Goal: Task Accomplishment & Management: Use online tool/utility

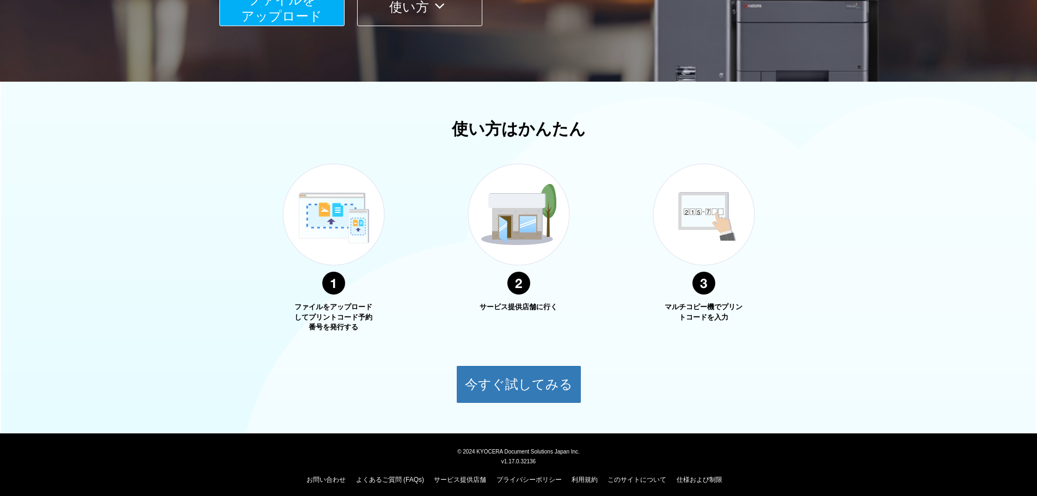
scroll to position [278, 0]
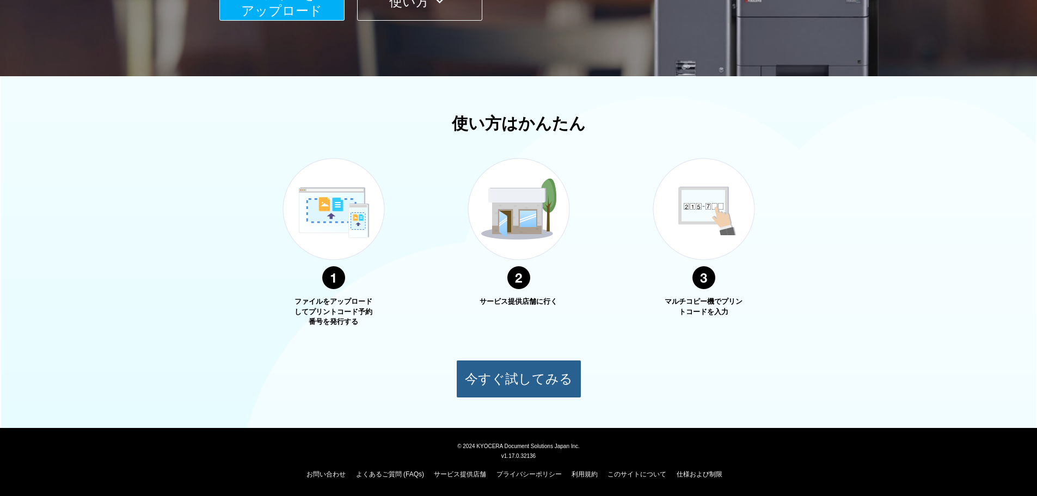
click at [551, 370] on button "今すぐ試してみる" at bounding box center [518, 379] width 125 height 38
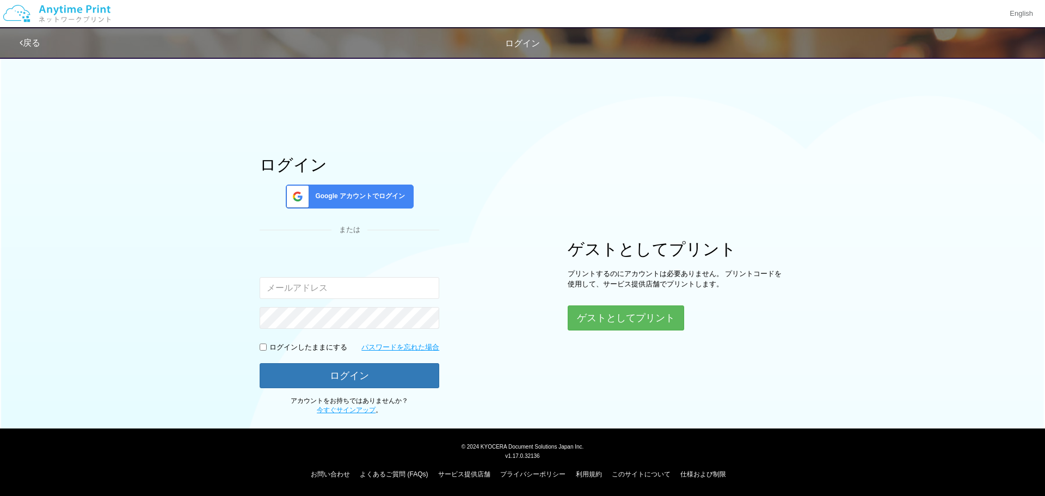
click at [323, 285] on input "email" at bounding box center [350, 288] width 180 height 22
click at [377, 205] on div "Google アカウントでログイン" at bounding box center [350, 196] width 128 height 24
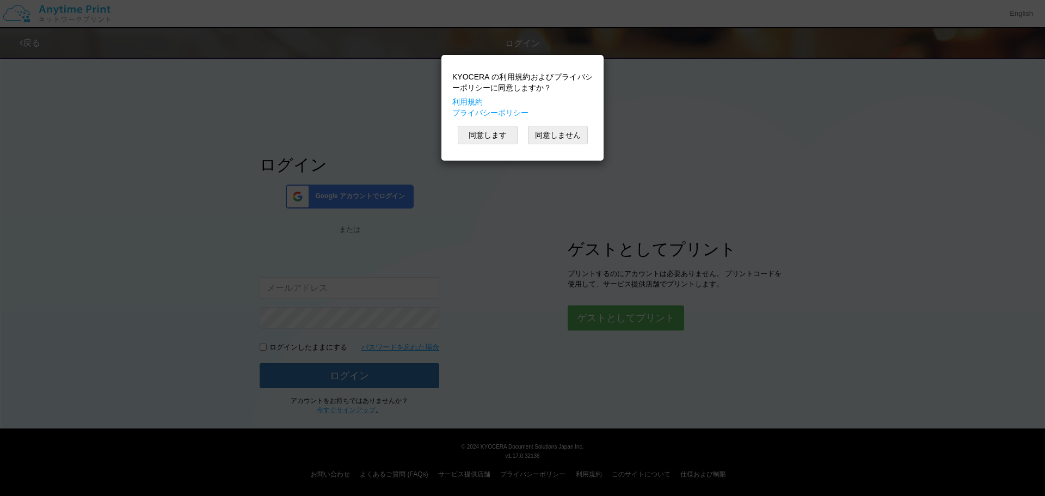
click at [542, 198] on div "KYOCERA の利用規約およびプライバシーポリシーに同意しますか？ 利用規約 プライバシーポリシー 同意します 同意しません" at bounding box center [522, 248] width 1045 height 496
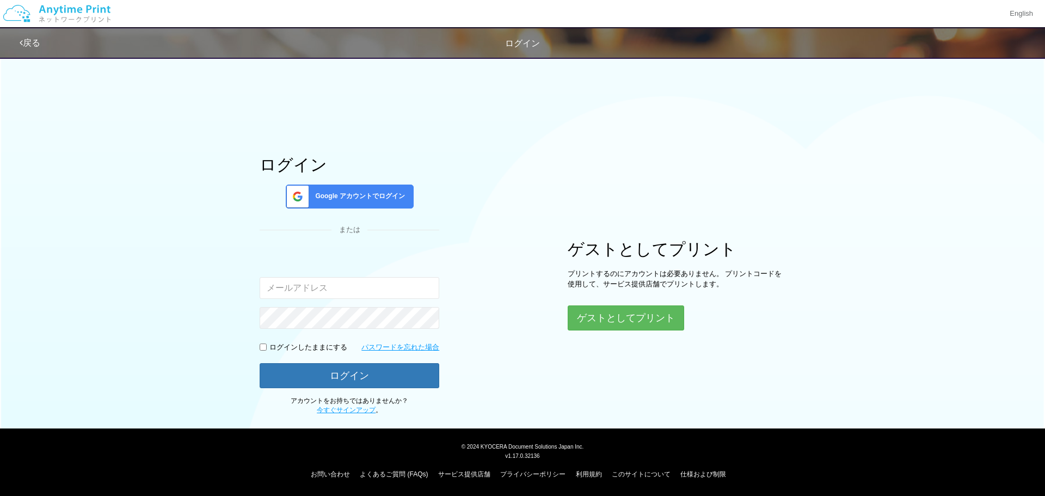
click at [350, 286] on input "email" at bounding box center [350, 288] width 180 height 22
drag, startPoint x: 396, startPoint y: 289, endPoint x: 219, endPoint y: 276, distance: 176.8
click at [219, 276] on div "ログイン Google アカウントでログイン または 入力されたメールアドレスまたはパスワードが正しくありません。 [EMAIL_ADDRESS][DOMAI…" at bounding box center [522, 233] width 653 height 364
type input "[EMAIL_ADDRESS][DOMAIN_NAME]"
click at [634, 325] on button "ゲストとしてプリント" at bounding box center [625, 318] width 115 height 24
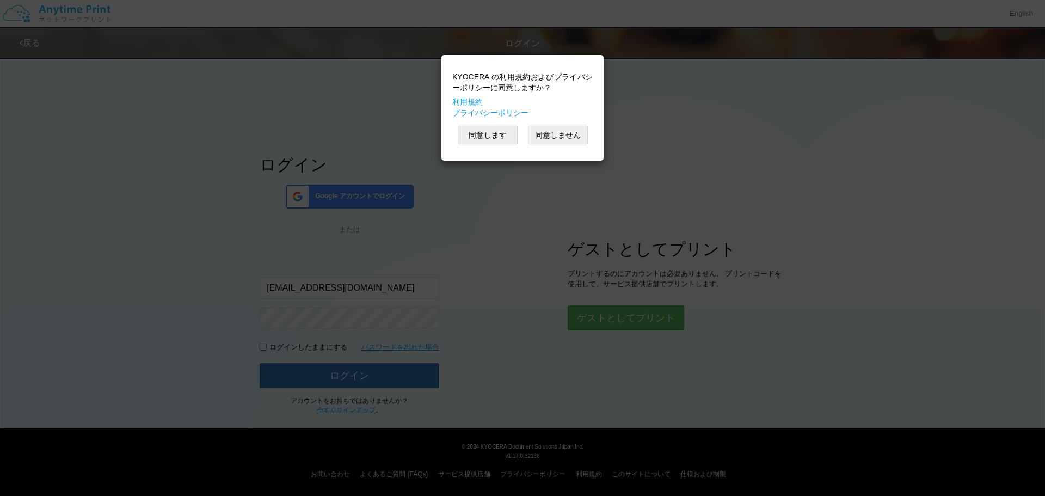
click at [511, 147] on div "KYOCERA の利用規約およびプライバシーポリシーに同意しますか？ 利用規約 プライバシーポリシー 同意します 同意しません" at bounding box center [522, 107] width 151 height 95
click at [498, 140] on button "同意します" at bounding box center [488, 135] width 60 height 19
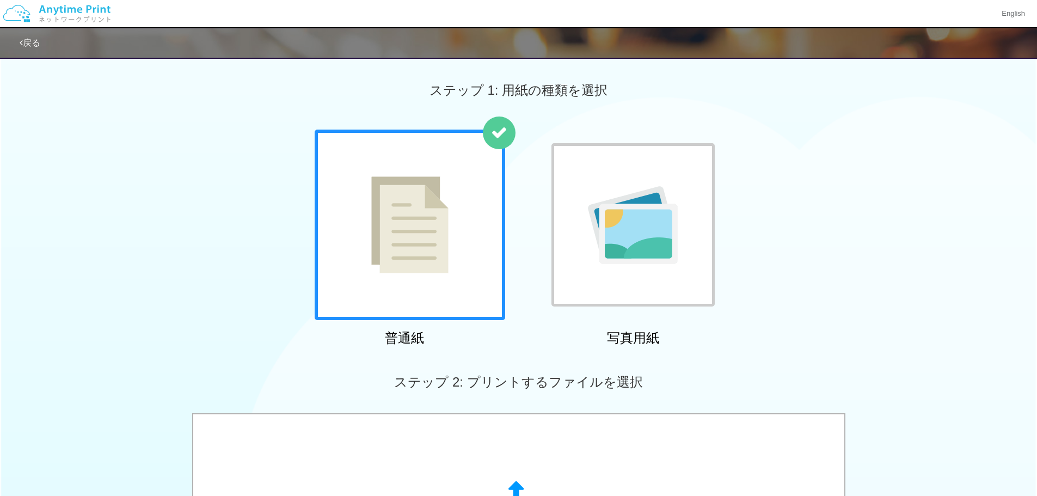
click at [489, 231] on div at bounding box center [410, 225] width 190 height 190
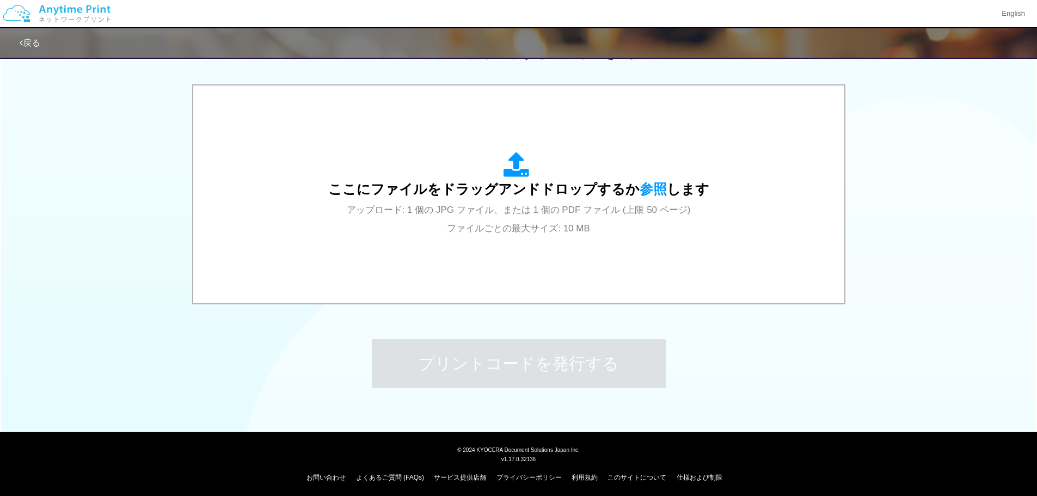
scroll to position [332, 0]
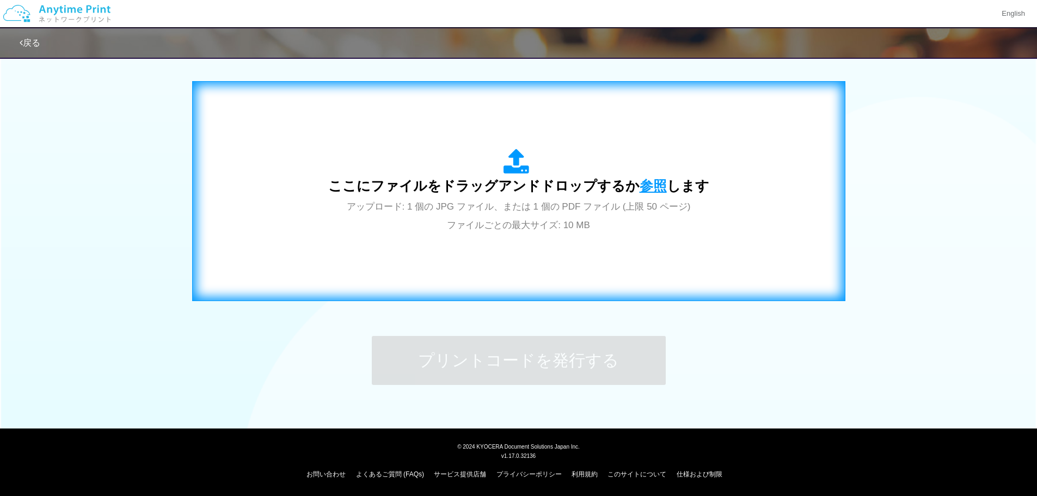
click at [651, 190] on span "参照" at bounding box center [652, 185] width 27 height 15
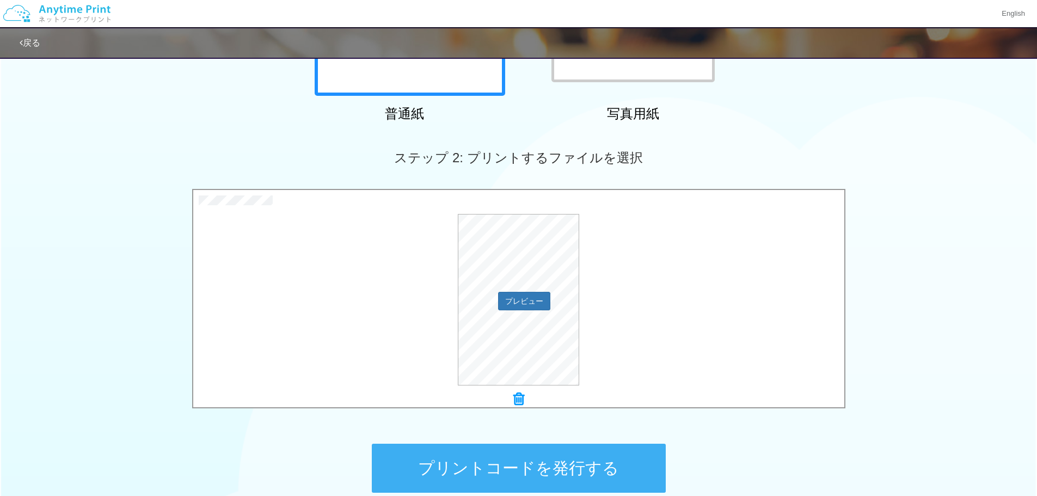
scroll to position [223, 0]
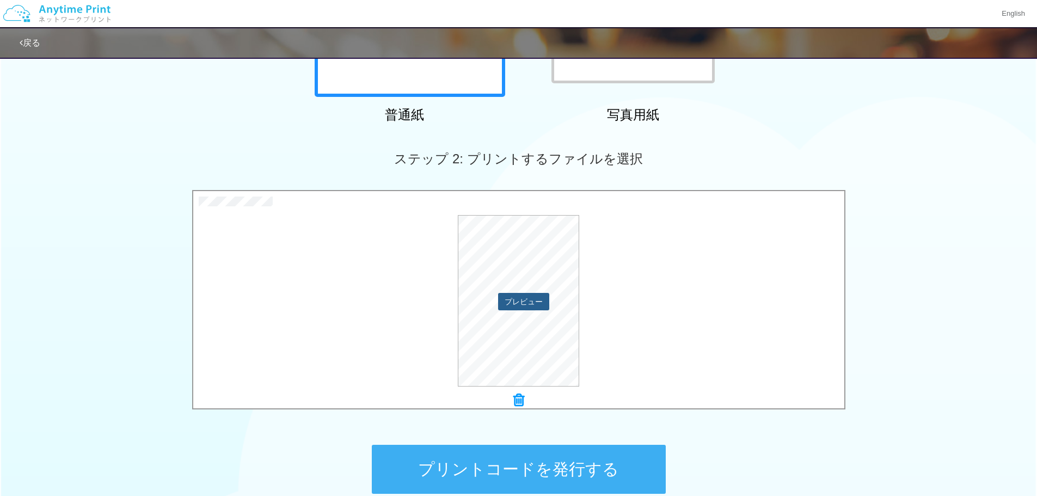
click at [532, 302] on button "プレビュー" at bounding box center [523, 301] width 51 height 17
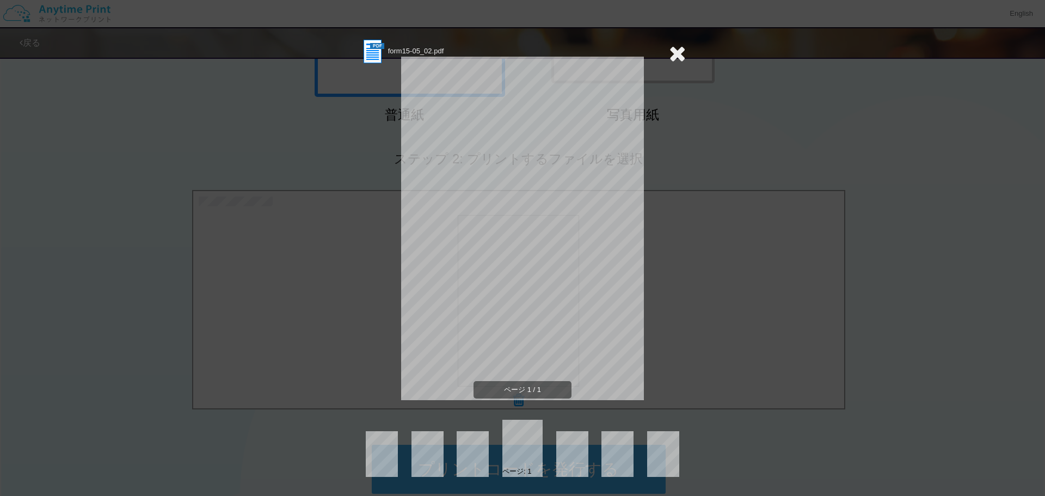
click at [676, 55] on icon at bounding box center [677, 53] width 17 height 22
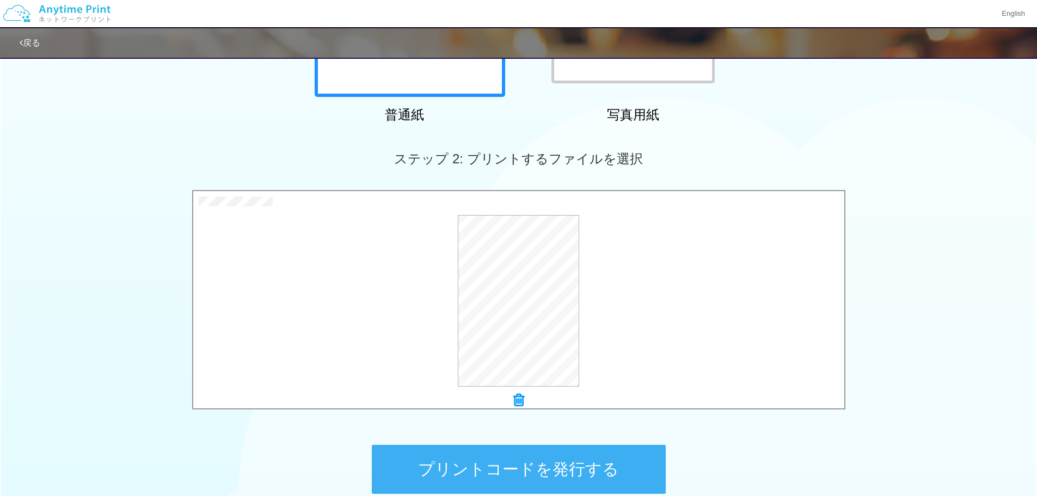
click at [519, 406] on icon at bounding box center [518, 400] width 11 height 14
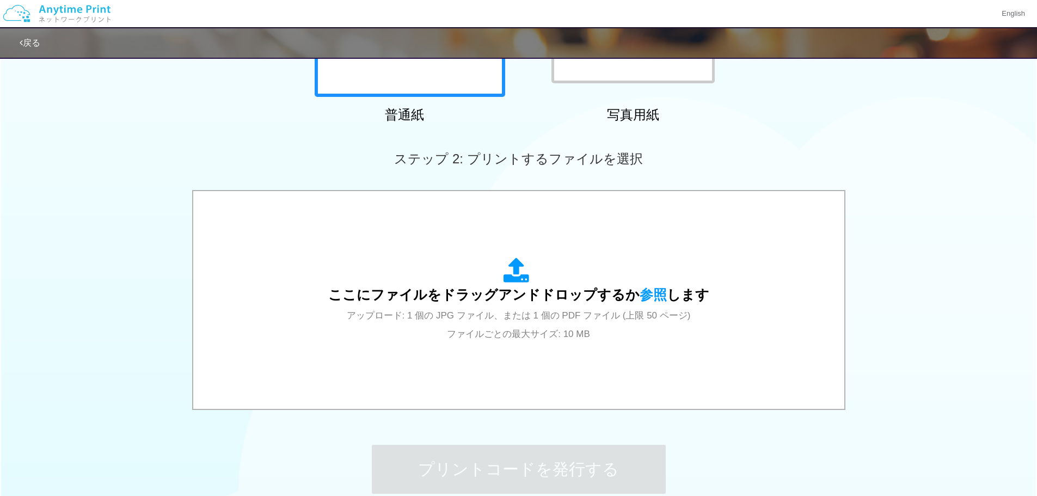
scroll to position [189, 0]
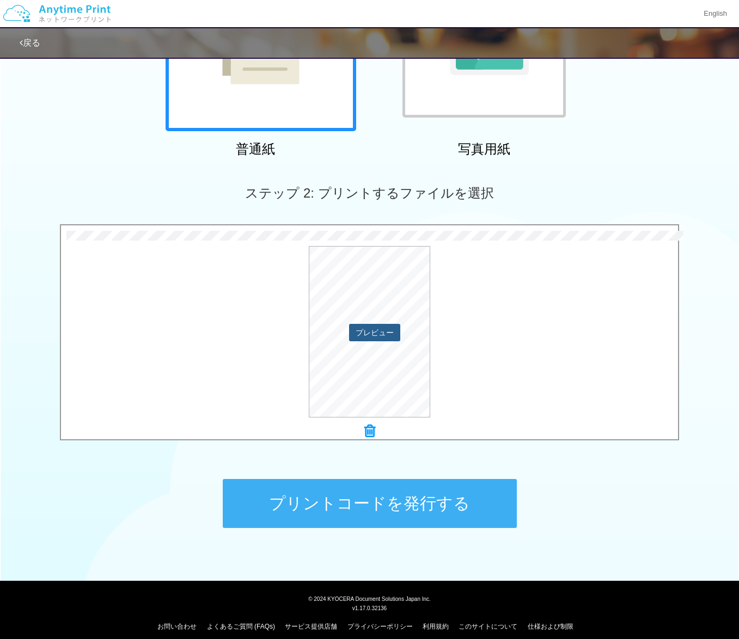
click at [382, 329] on button "プレビュー" at bounding box center [374, 332] width 51 height 17
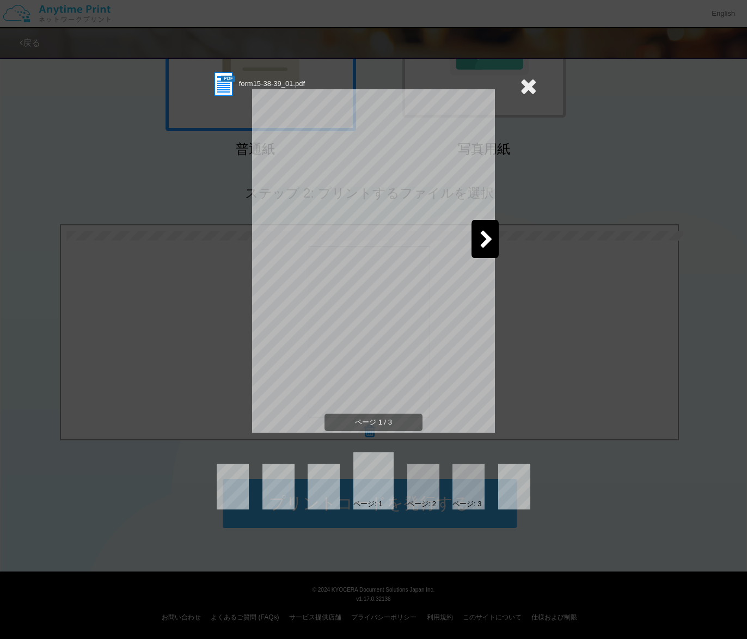
click at [488, 244] on icon at bounding box center [486, 240] width 14 height 19
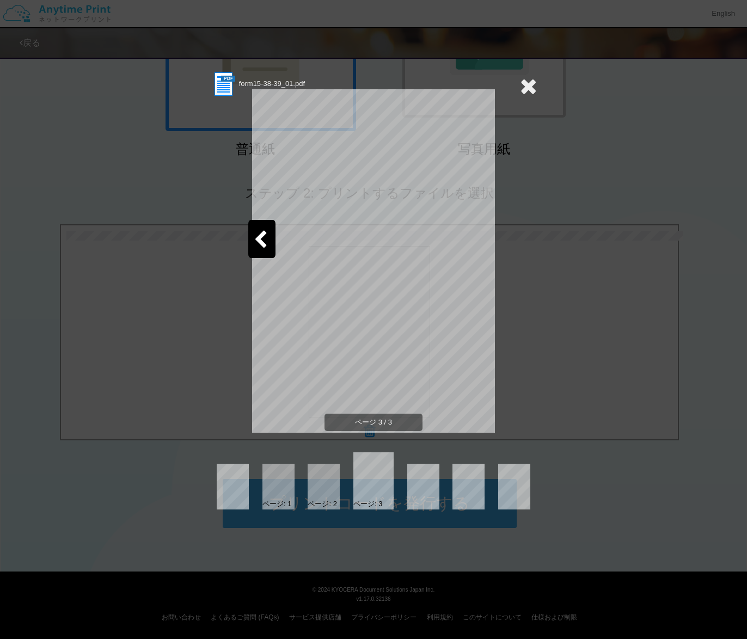
click at [528, 97] on div at bounding box center [528, 86] width 17 height 31
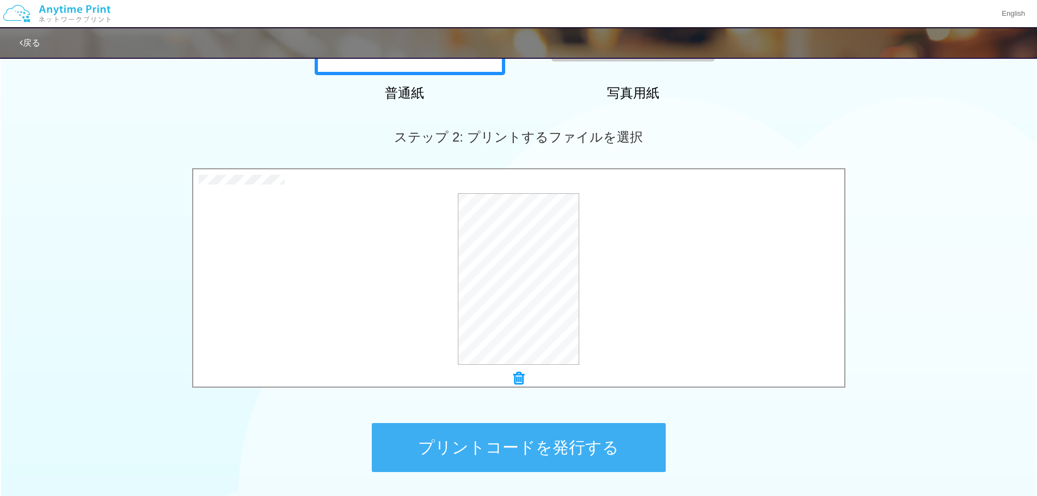
scroll to position [332, 0]
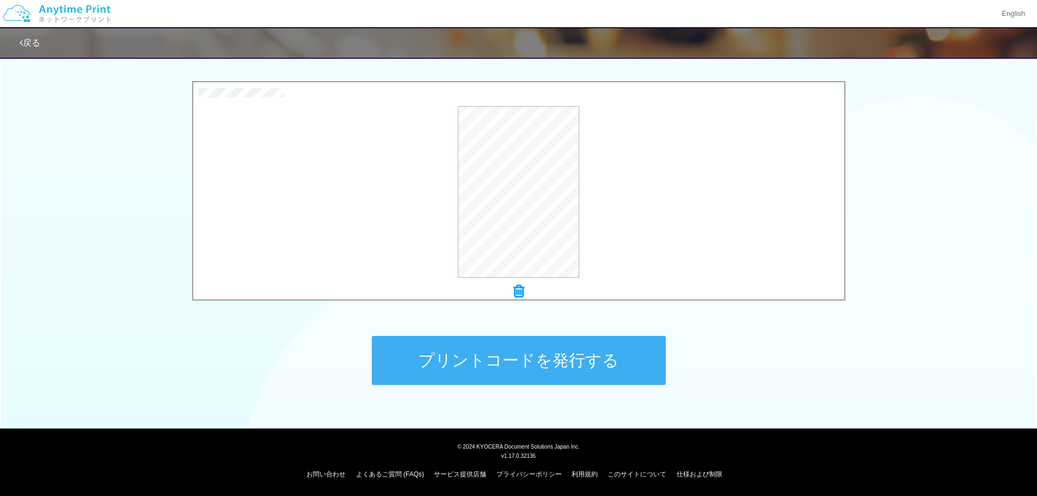
click at [565, 368] on button "プリントコードを発行する" at bounding box center [519, 360] width 294 height 49
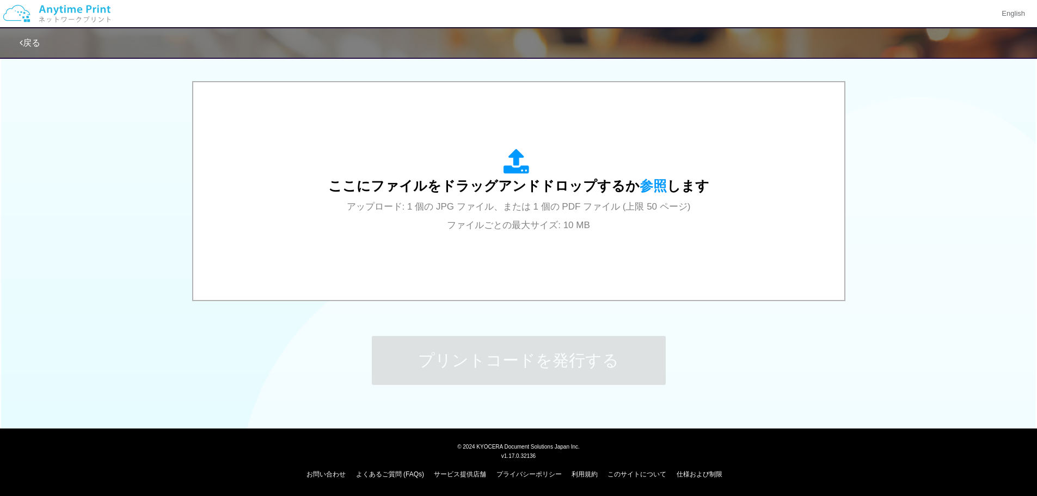
scroll to position [0, 0]
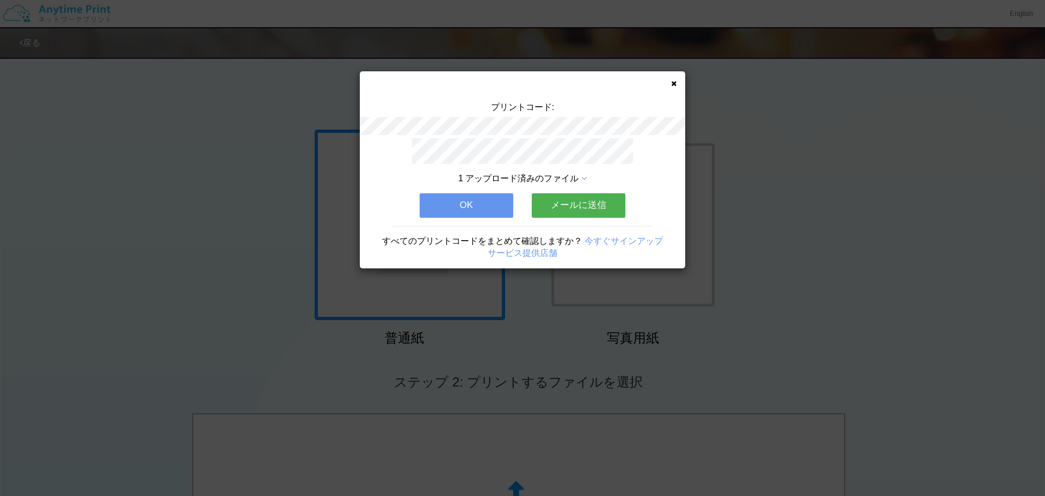
click at [558, 201] on button "メールに送信" at bounding box center [579, 205] width 94 height 24
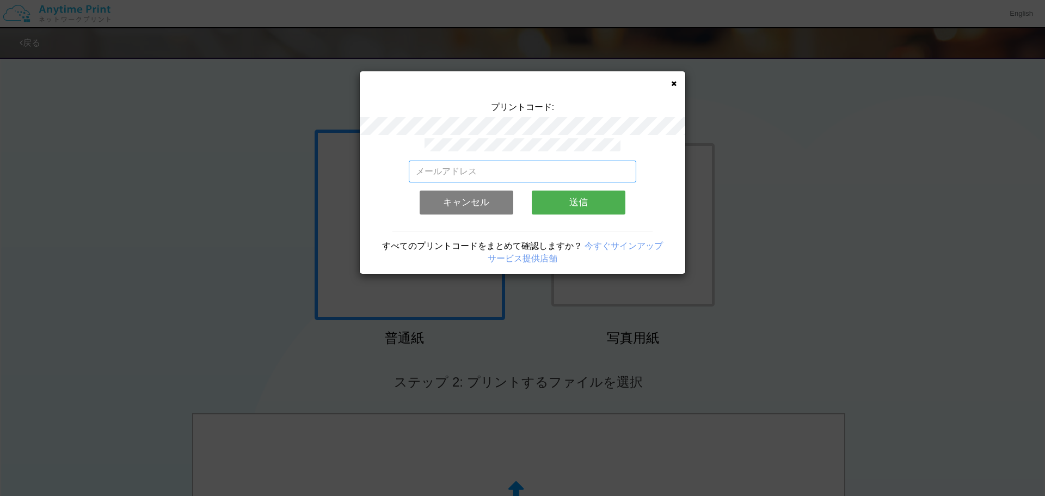
click at [489, 167] on input "email" at bounding box center [523, 172] width 228 height 22
paste input "[EMAIL_ADDRESS][DOMAIN_NAME]"
type input "[EMAIL_ADDRESS][DOMAIN_NAME]"
click at [569, 194] on button "送信" at bounding box center [579, 202] width 94 height 24
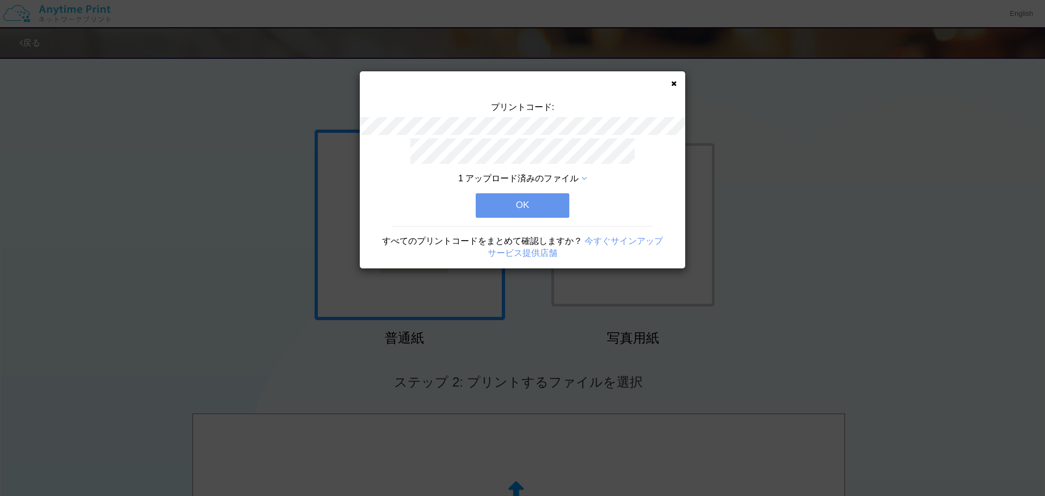
click at [534, 207] on button "OK" at bounding box center [523, 205] width 94 height 24
